Goal: Task Accomplishment & Management: Complete application form

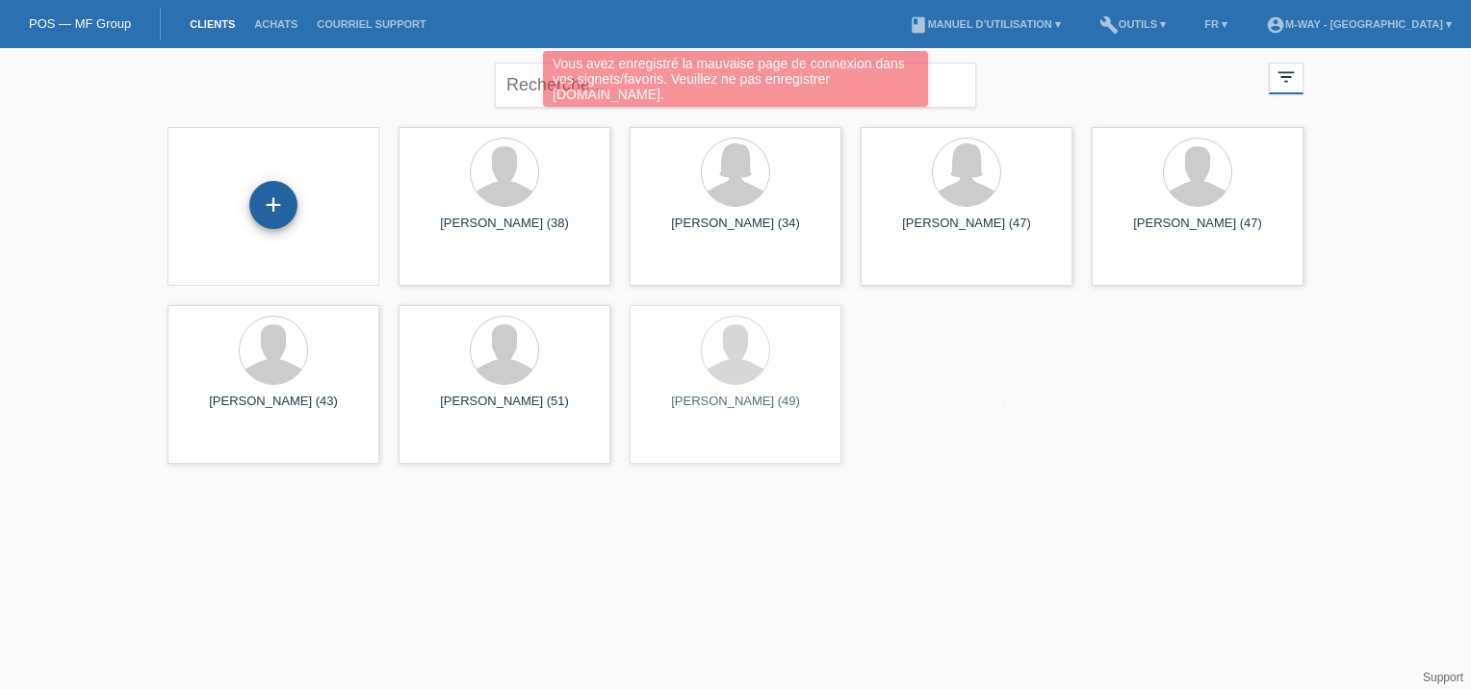
click at [249, 204] on div "+" at bounding box center [273, 205] width 48 height 48
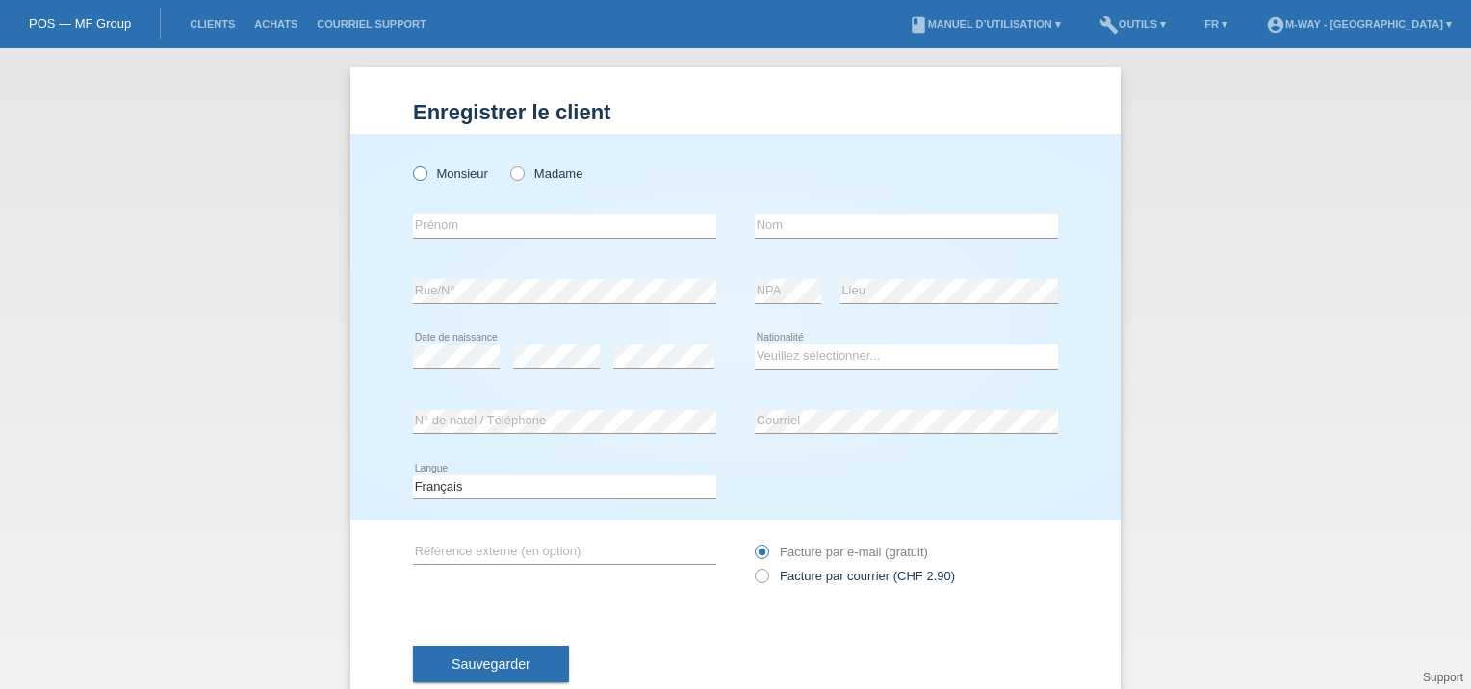
click at [427, 177] on label "Monsieur" at bounding box center [450, 174] width 75 height 14
click at [426, 177] on input "Monsieur" at bounding box center [419, 173] width 13 height 13
radio input "true"
click at [438, 223] on input "text" at bounding box center [564, 226] width 303 height 24
paste input "[DEMOGRAPHIC_DATA]"
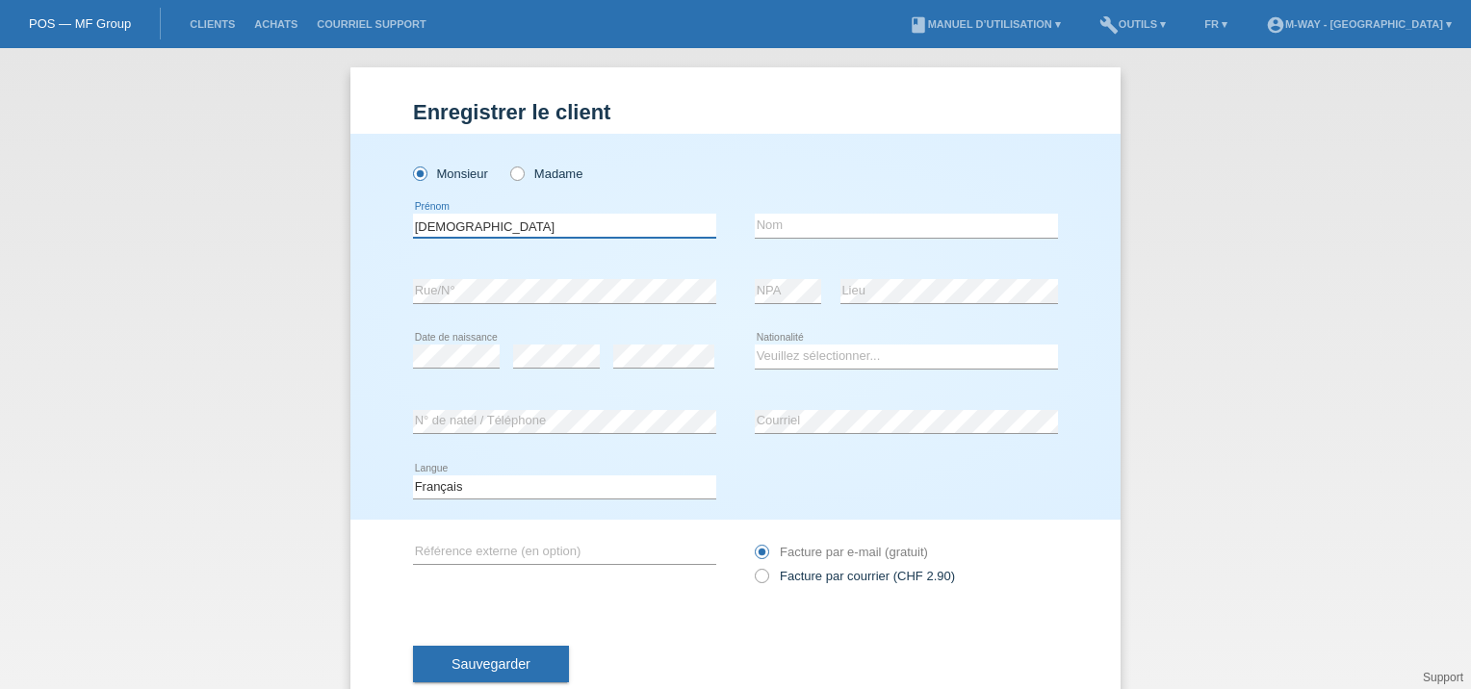
type input "[DEMOGRAPHIC_DATA]"
click at [886, 229] on input "text" at bounding box center [906, 226] width 303 height 24
type input "Lack"
click at [435, 342] on div "error Date de naissance" at bounding box center [456, 356] width 87 height 65
click at [786, 349] on select "Veuillez sélectionner... Suisse Allemagne Autriche Liechtenstein ------------ A…" at bounding box center [906, 356] width 303 height 23
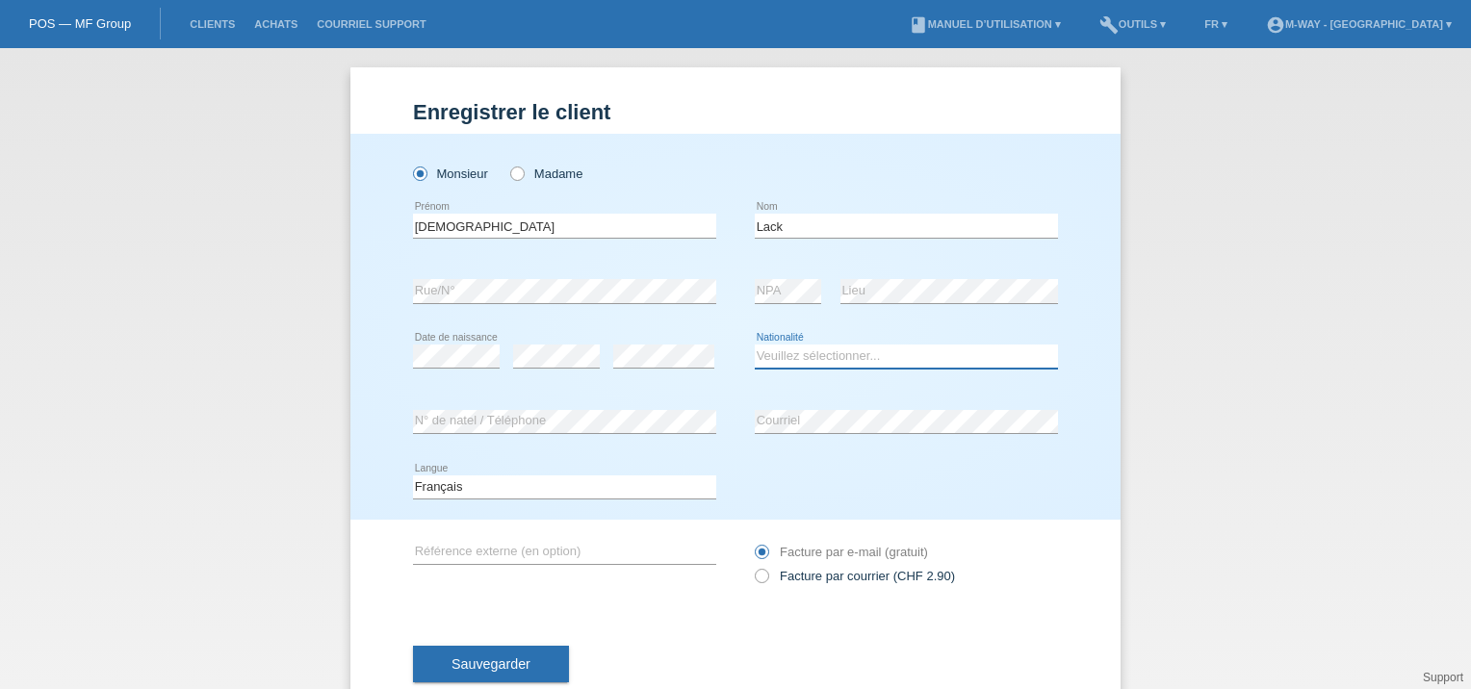
select select "CH"
click at [755, 345] on select "Veuillez sélectionner... Suisse Allemagne Autriche Liechtenstein ------------ A…" at bounding box center [906, 356] width 303 height 23
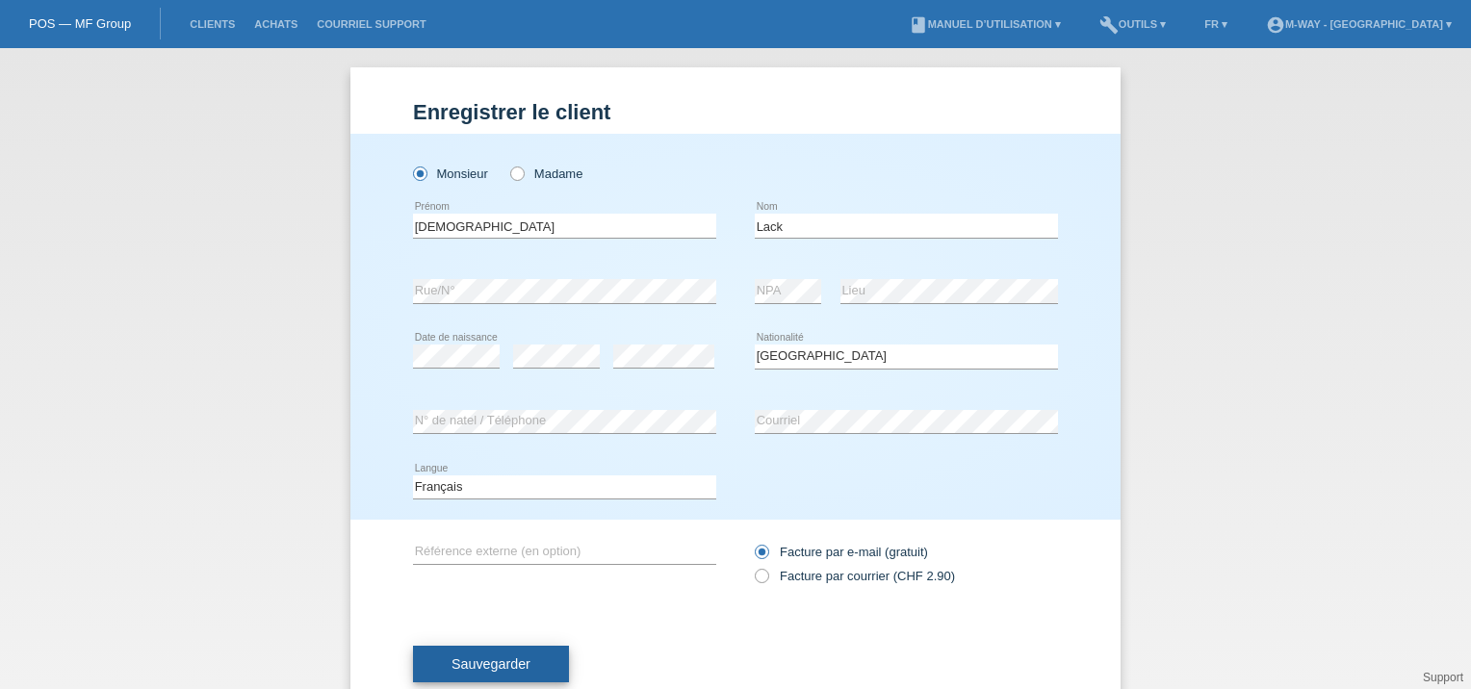
click at [489, 666] on span "Sauvegarder" at bounding box center [491, 664] width 79 height 15
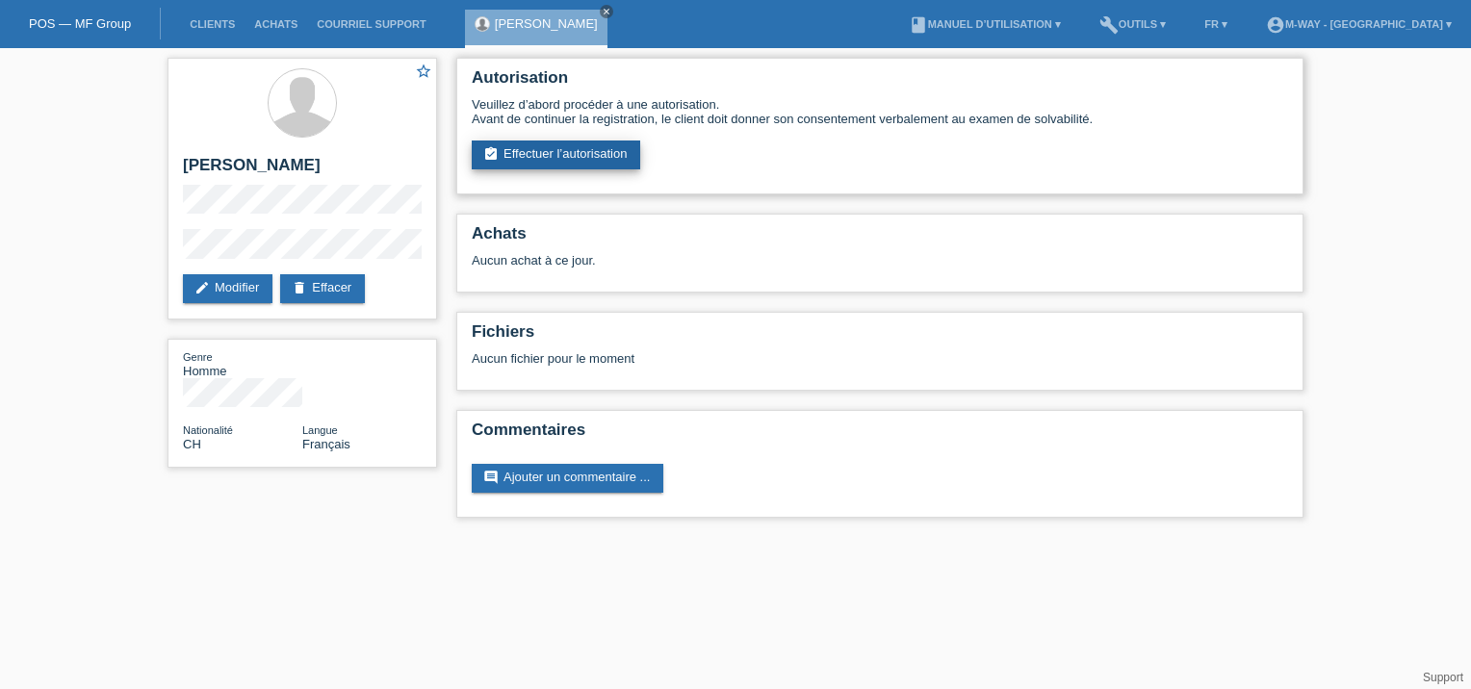
click at [540, 154] on link "assignment_turned_in Effectuer l’autorisation" at bounding box center [556, 155] width 169 height 29
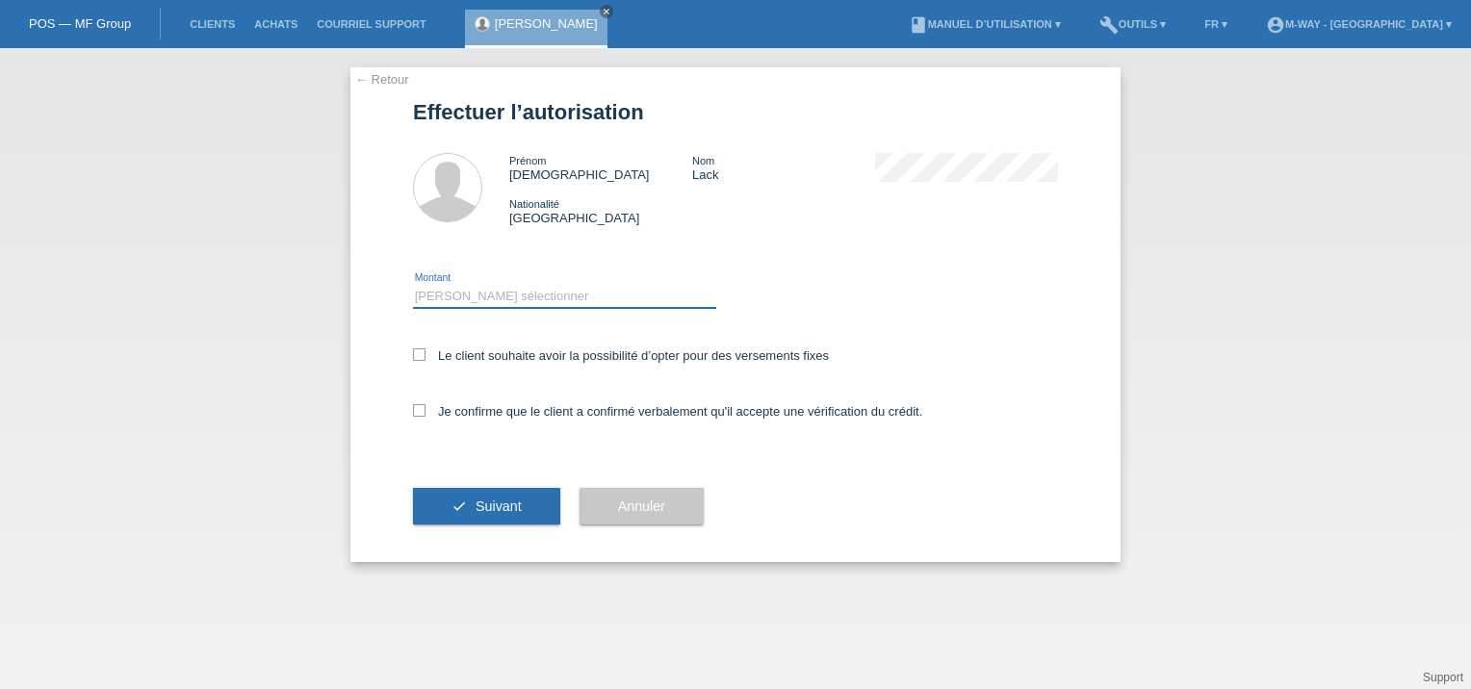
click at [497, 297] on select "Veuillez sélectionner CHF 1.00 - CHF 499.00 CHF 500.00 - CHF 1'999.00 CHF 2'000…" at bounding box center [564, 296] width 303 height 23
select select "3"
click at [413, 285] on select "Veuillez sélectionner CHF 1.00 - CHF 499.00 CHF 500.00 - CHF 1'999.00 CHF 2'000…" at bounding box center [564, 296] width 303 height 23
click at [509, 350] on label "Le client souhaite avoir la possibilité d’opter pour des versements fixes" at bounding box center [621, 356] width 416 height 14
click at [426, 350] on input "Le client souhaite avoir la possibilité d’opter pour des versements fixes" at bounding box center [419, 355] width 13 height 13
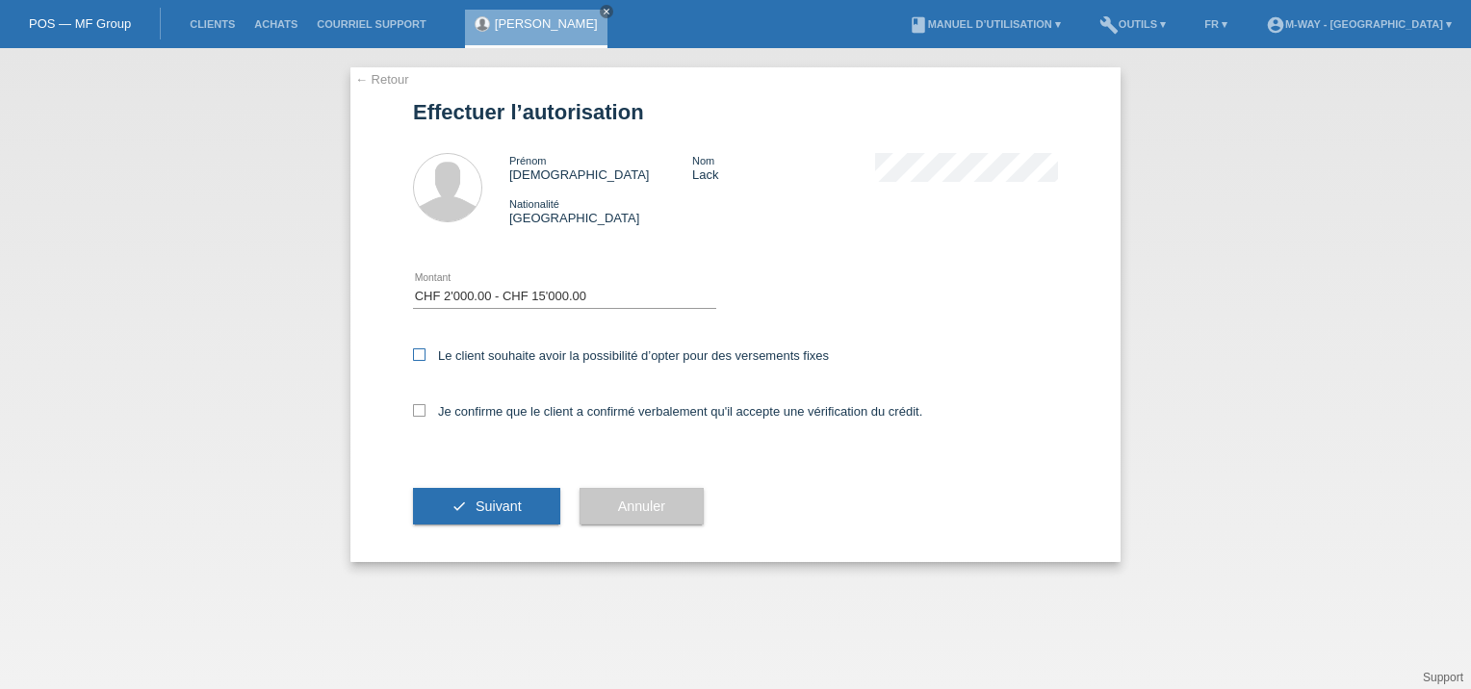
checkbox input "true"
click at [509, 404] on label "Je confirme que le client a confirmé verbalement qu'il accepte une vérification…" at bounding box center [667, 411] width 509 height 14
click at [426, 404] on input "Je confirme que le client a confirmé verbalement qu'il accepte une vérification…" at bounding box center [419, 410] width 13 height 13
checkbox input "true"
click at [519, 500] on span "Suivant" at bounding box center [499, 506] width 46 height 15
